Goal: Information Seeking & Learning: Learn about a topic

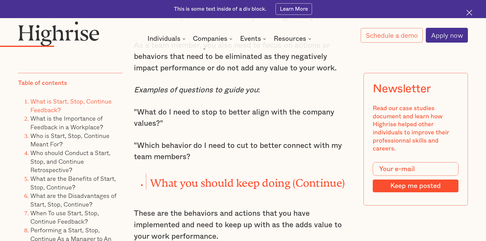
scroll to position [1072, 0]
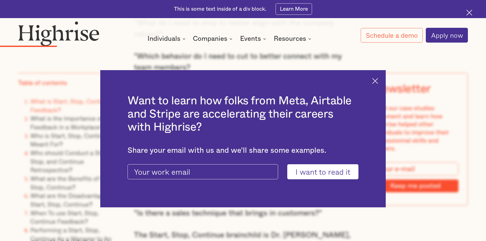
click at [378, 79] on img at bounding box center [375, 81] width 6 height 6
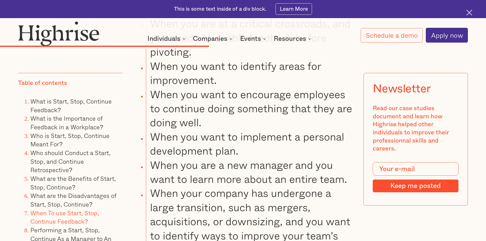
scroll to position [2883, 0]
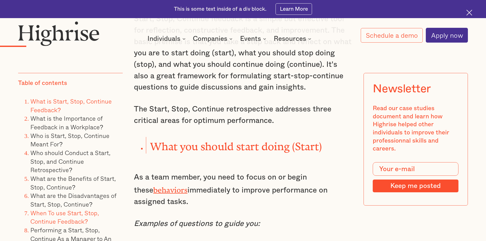
scroll to position [740, 0]
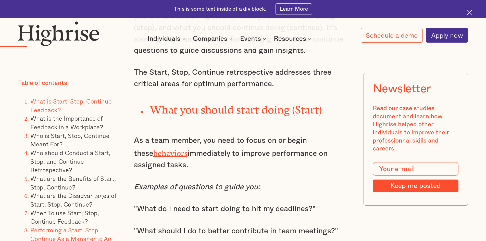
click at [60, 234] on link "Performing a Start, Stop, Continue As a Manager to An Entire Team" at bounding box center [70, 238] width 81 height 27
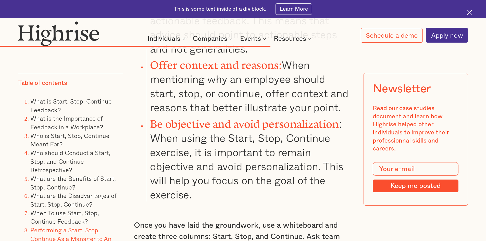
scroll to position [3666, 0]
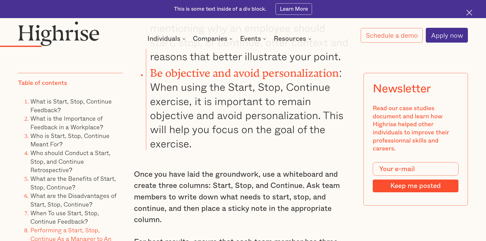
scroll to position [740, 0]
